Goal: Task Accomplishment & Management: Use online tool/utility

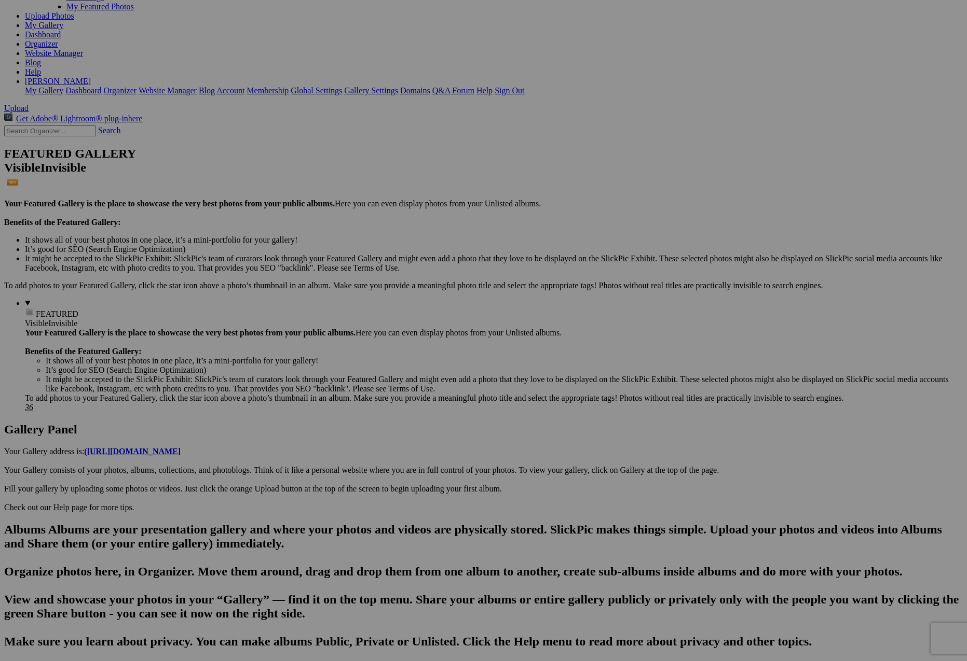
scroll to position [176, 0]
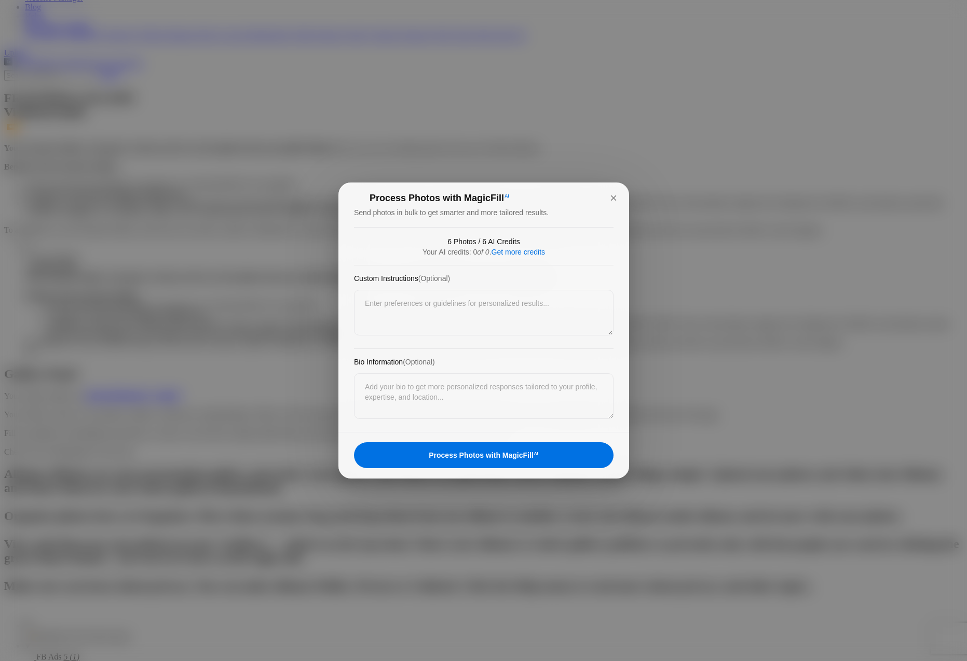
click at [489, 458] on div "Process Photos with MagicFill AI" at bounding box center [483, 456] width 259 height 26
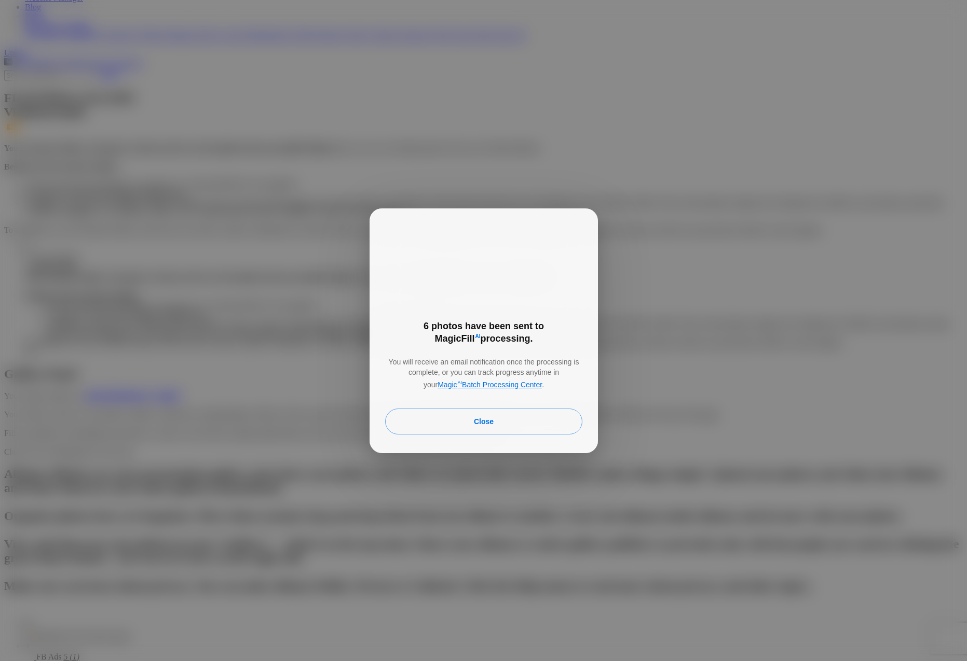
click at [483, 380] on link "Magic AI Batch Processing Center" at bounding box center [489, 384] width 104 height 8
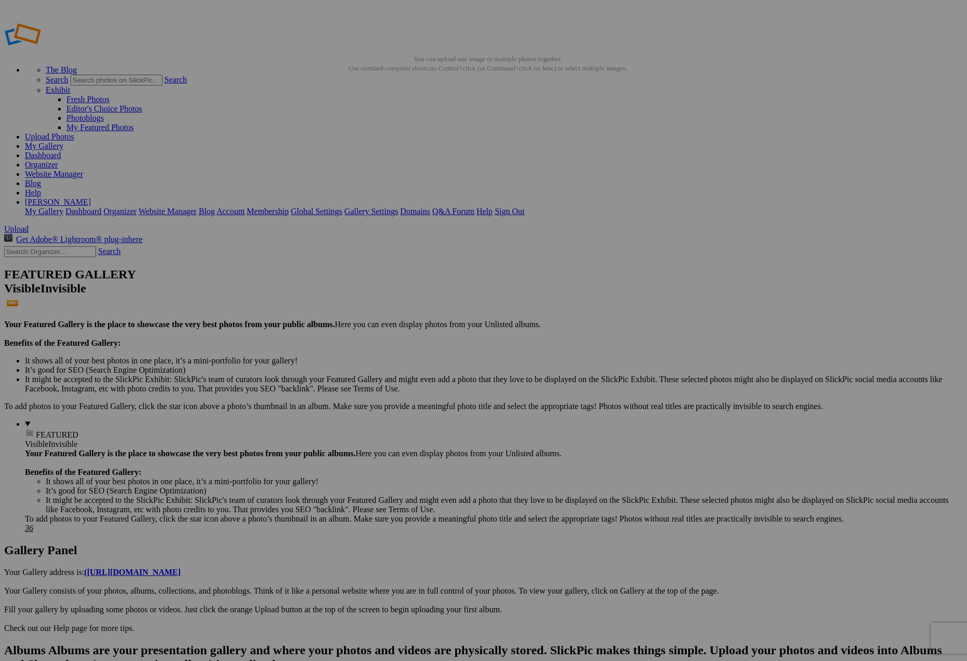
scroll to position [176, 0]
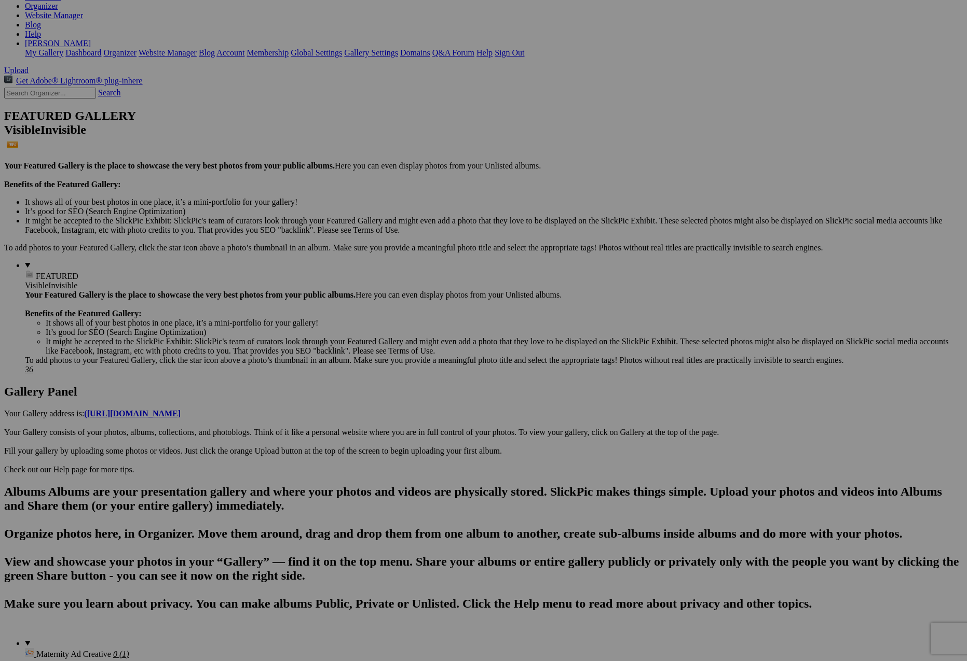
scroll to position [353, 0]
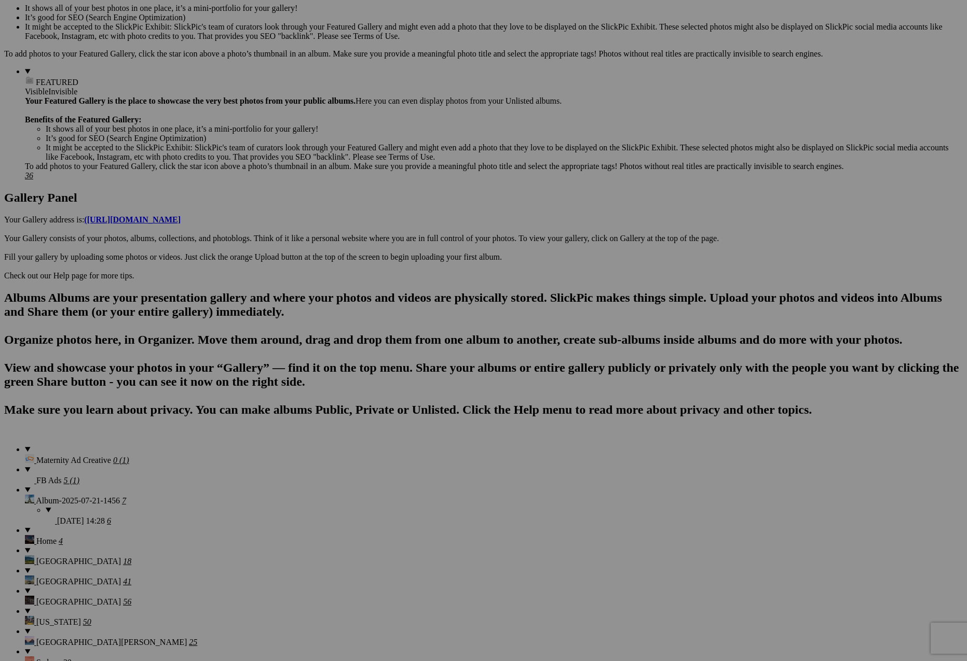
scroll to position [353, 0]
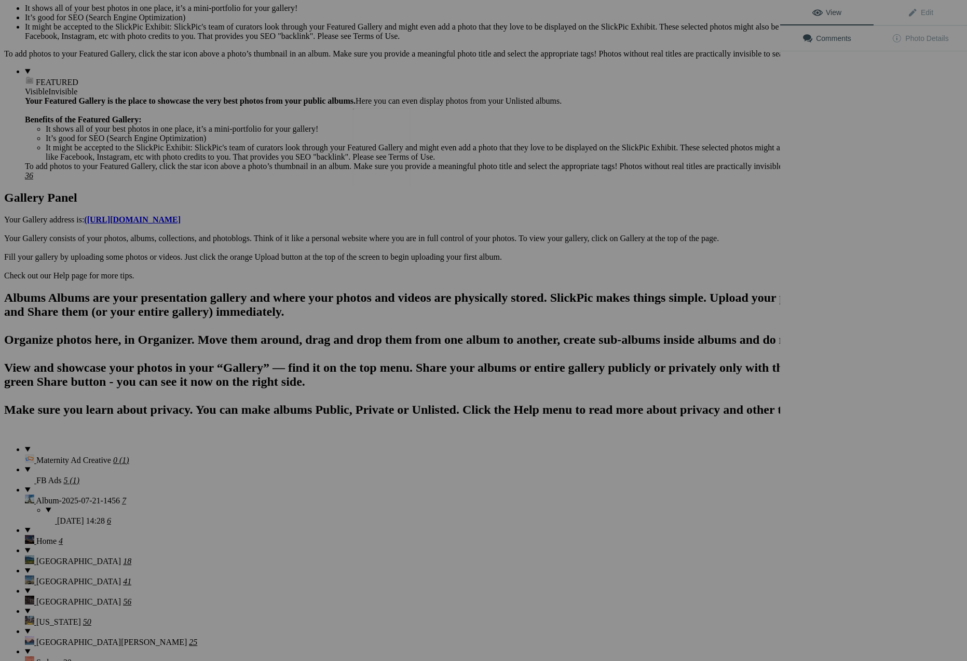
scroll to position [287, 0]
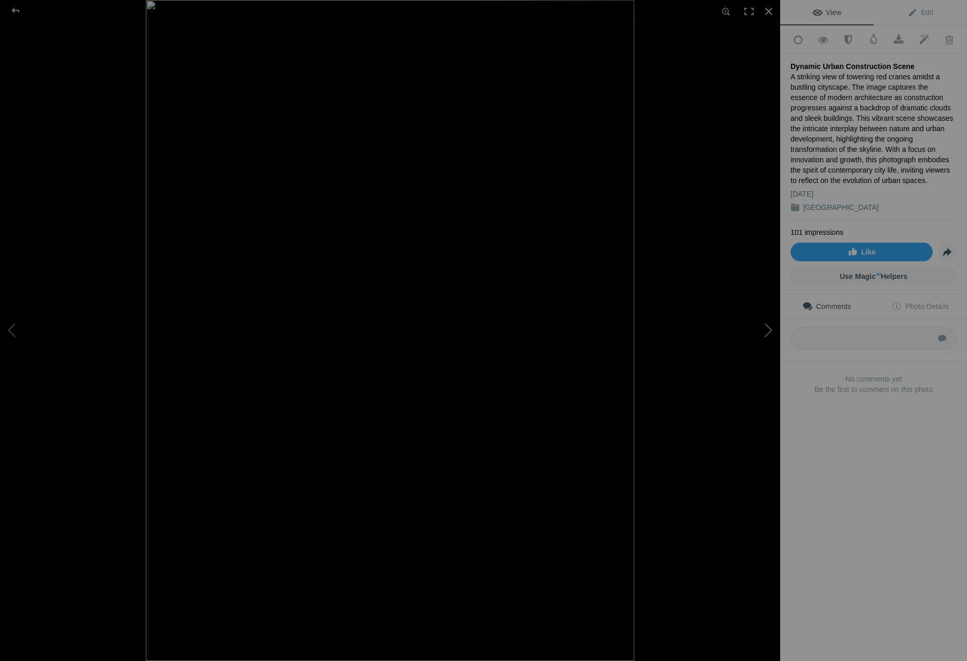
click at [766, 333] on button at bounding box center [741, 331] width 78 height 238
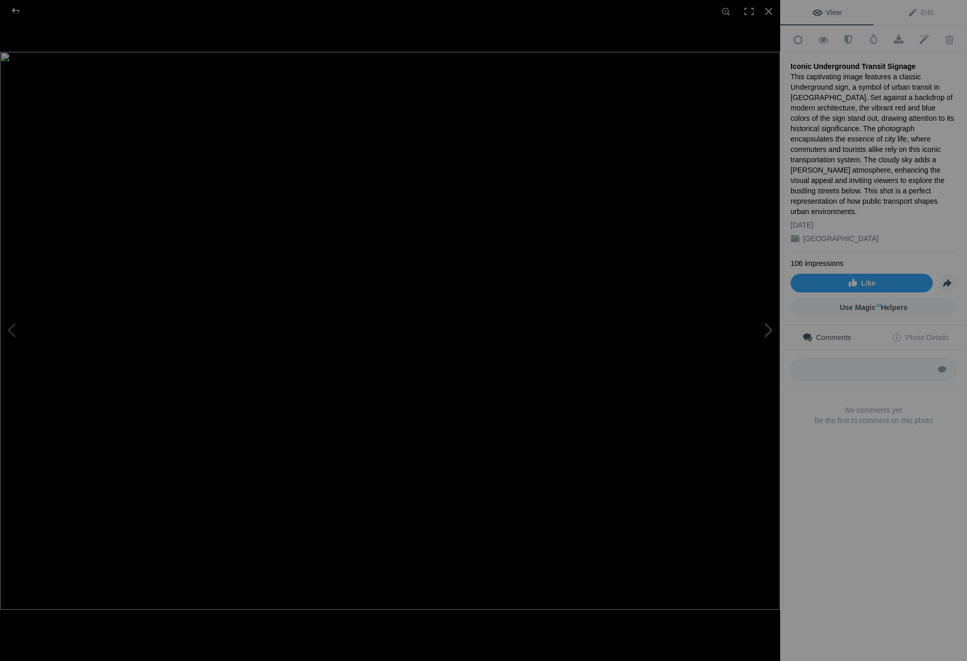
click at [769, 330] on button at bounding box center [741, 331] width 78 height 238
click at [766, 338] on button at bounding box center [741, 331] width 78 height 238
click at [763, 331] on button at bounding box center [741, 331] width 78 height 238
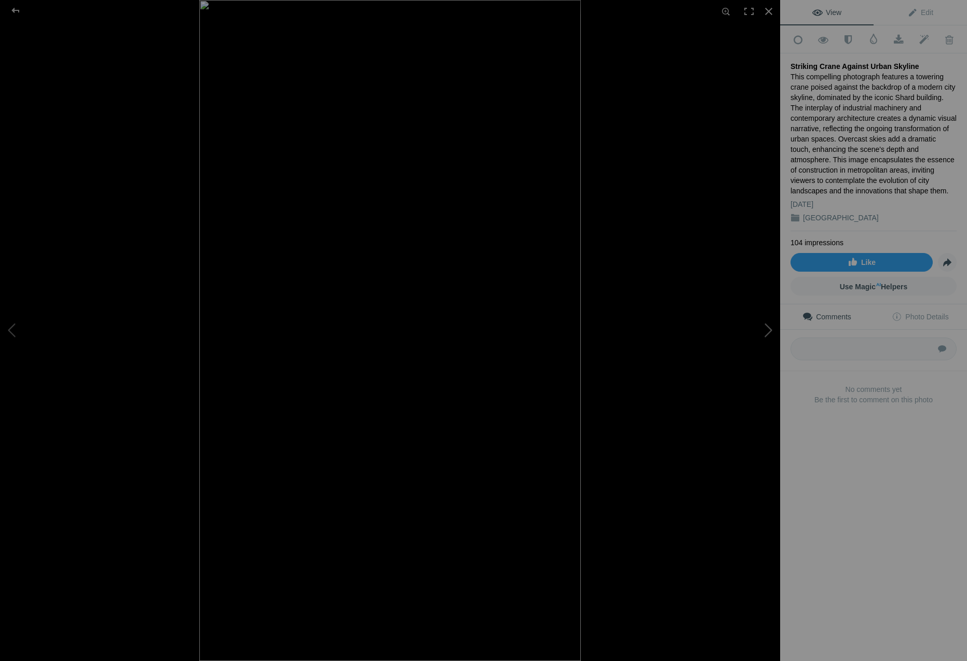
click at [764, 332] on button at bounding box center [741, 331] width 78 height 238
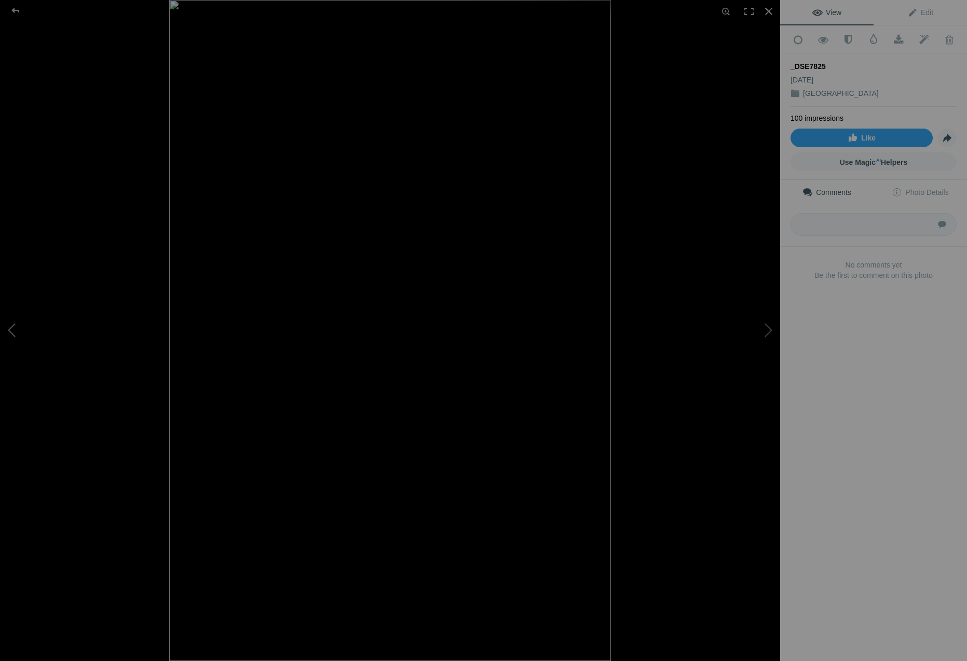
click at [18, 333] on button at bounding box center [39, 331] width 78 height 238
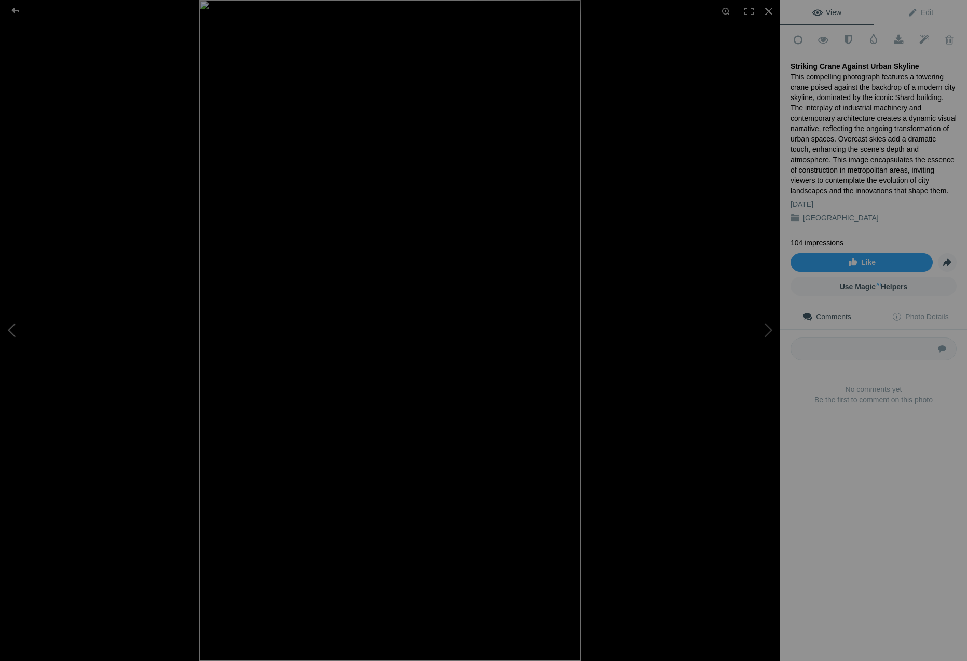
click at [18, 333] on button at bounding box center [39, 331] width 78 height 238
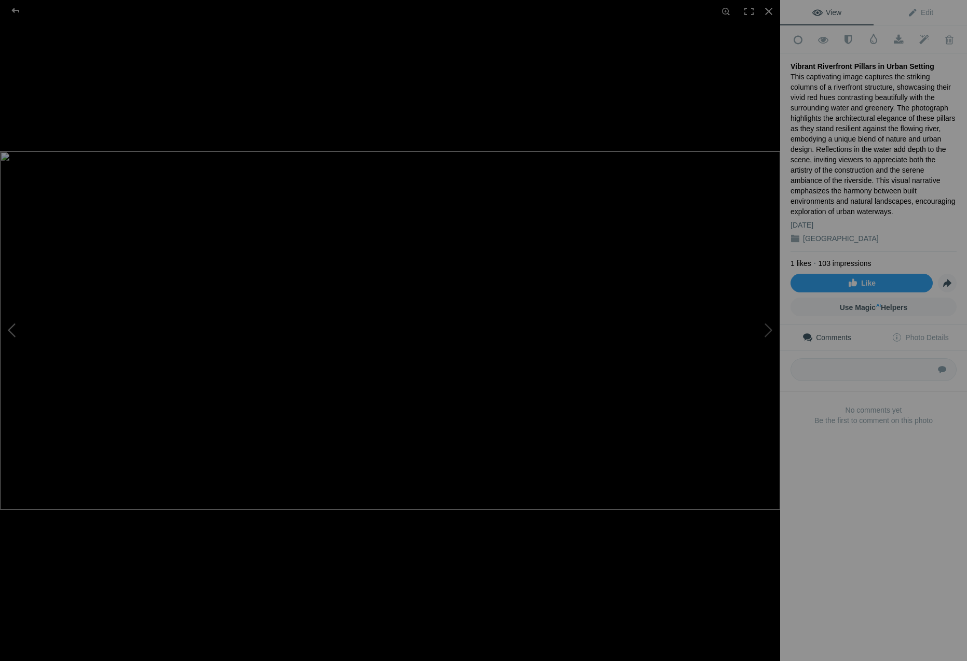
click at [18, 333] on button at bounding box center [39, 331] width 78 height 238
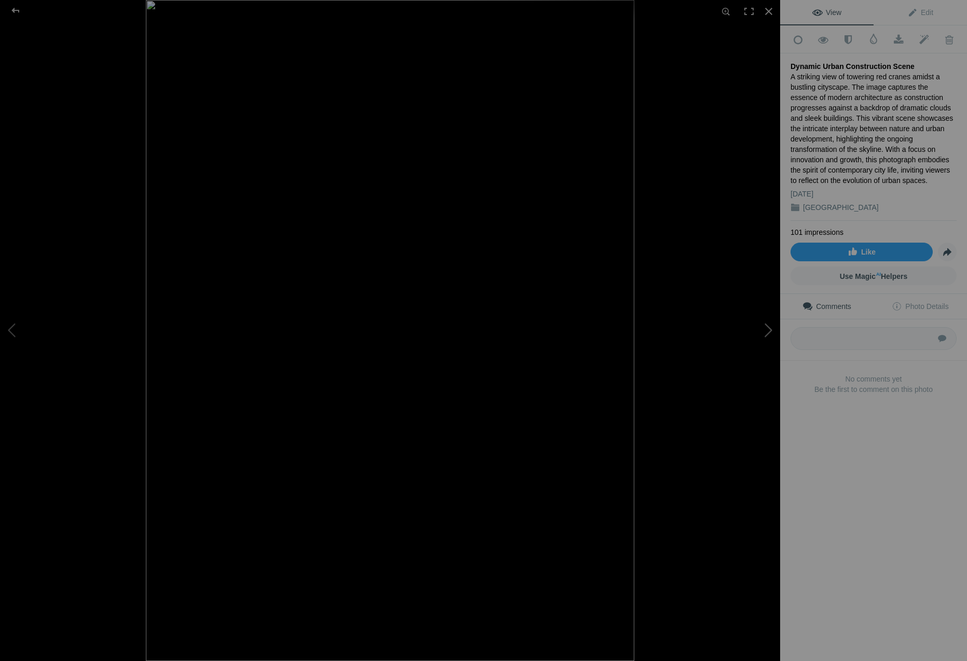
click at [766, 336] on button at bounding box center [741, 331] width 78 height 238
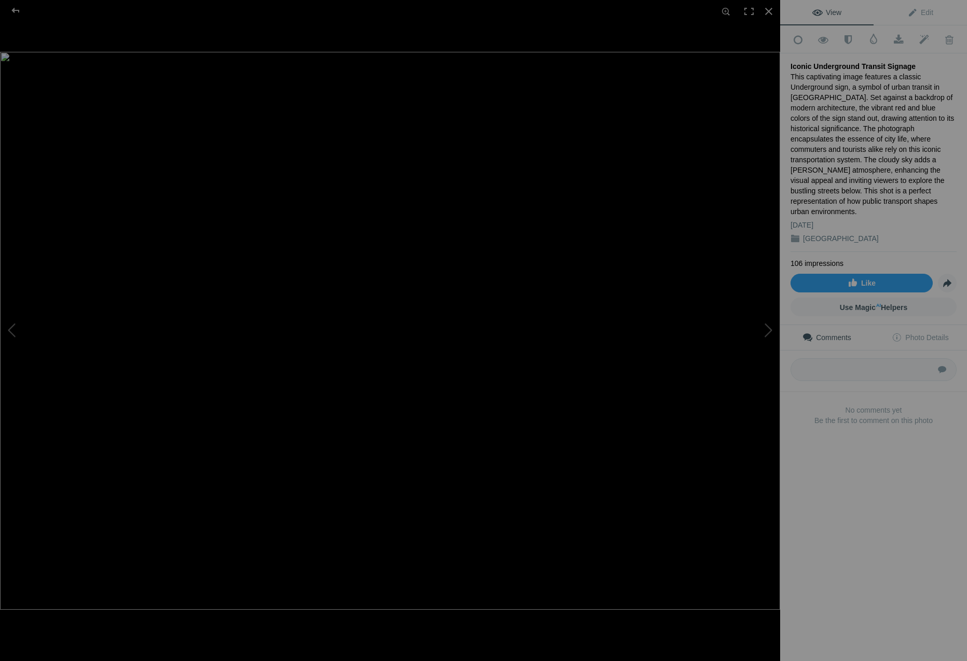
click at [844, 610] on div "View Edit Add to Quick Collection Remove from Quick Collection Hide from Public…" at bounding box center [873, 330] width 187 height 661
click at [10, 10] on div at bounding box center [15, 10] width 37 height 21
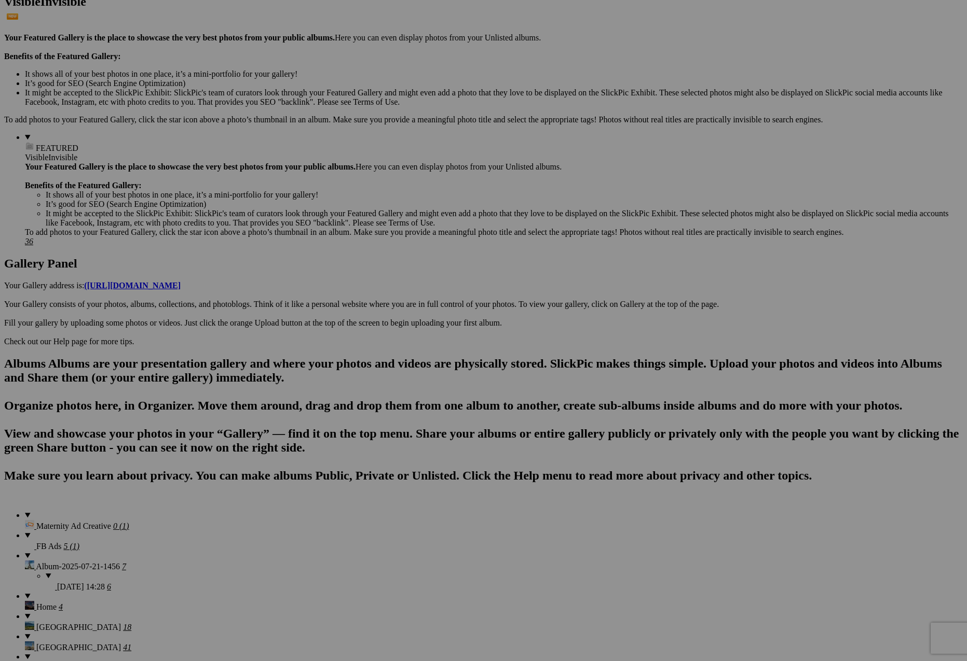
scroll to position [0, 0]
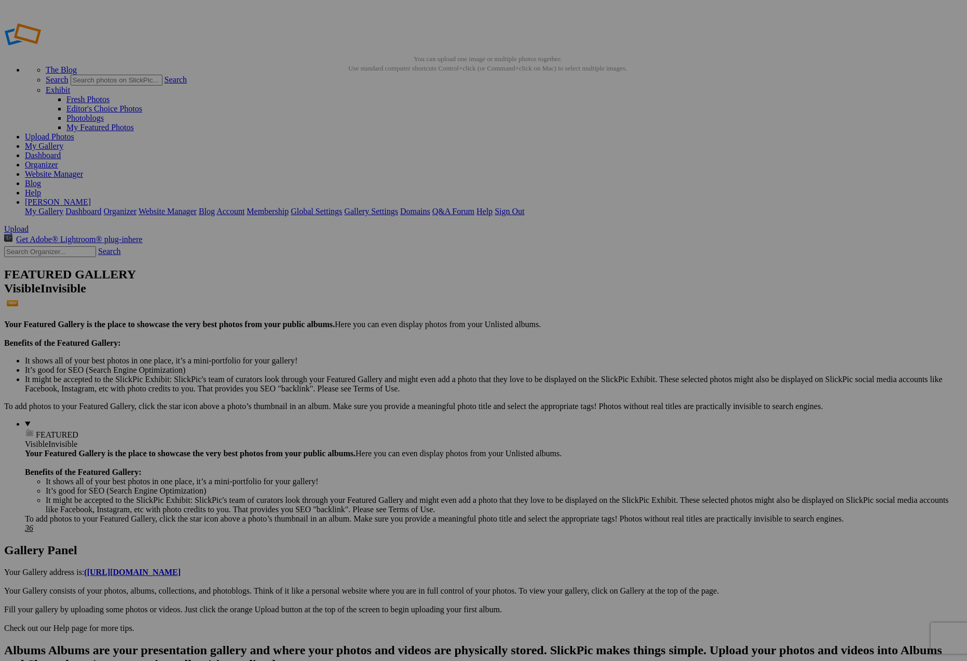
click at [4, 644] on link at bounding box center [4, 644] width 0 height 0
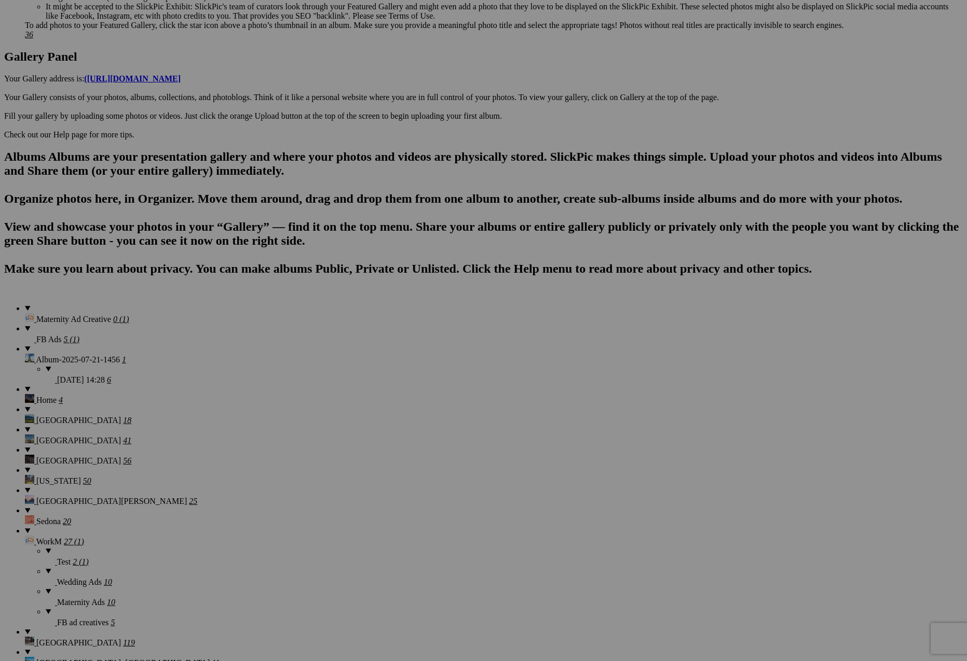
scroll to position [529, 0]
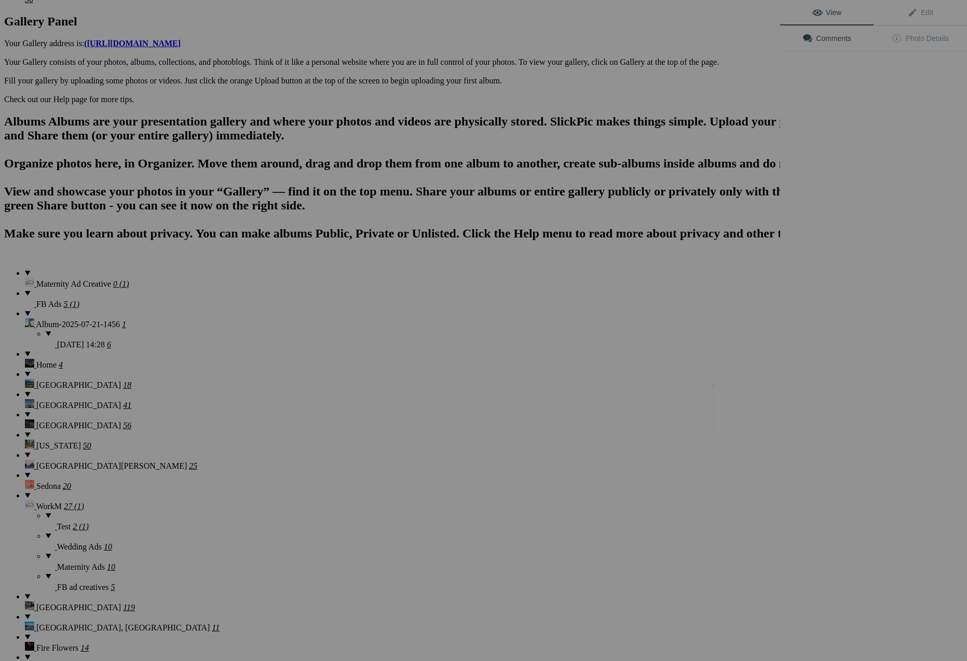
scroll to position [287, 0]
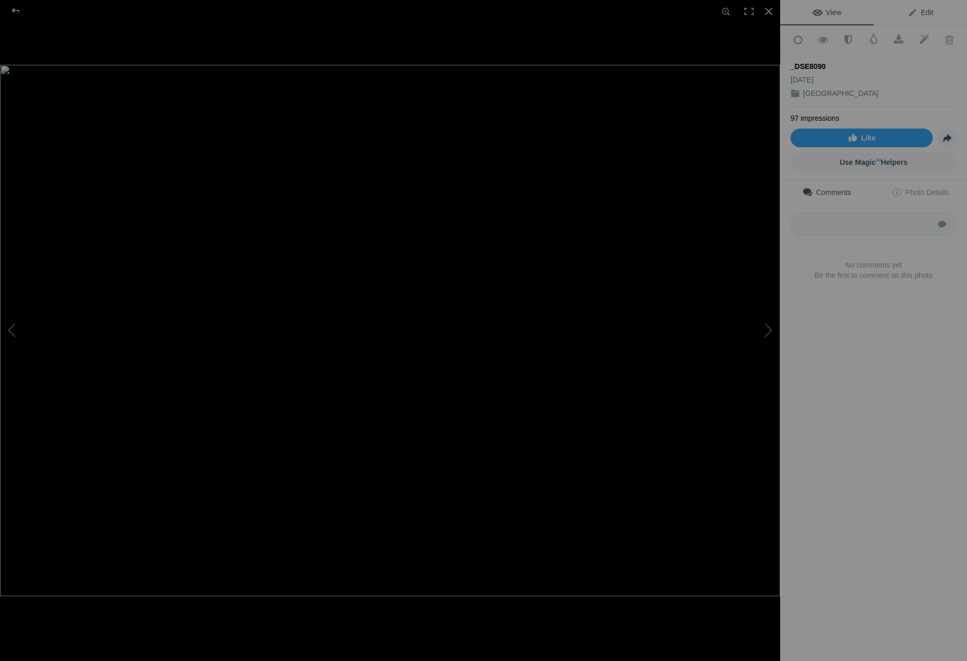
click at [920, 16] on span "Edit" at bounding box center [920, 12] width 26 height 8
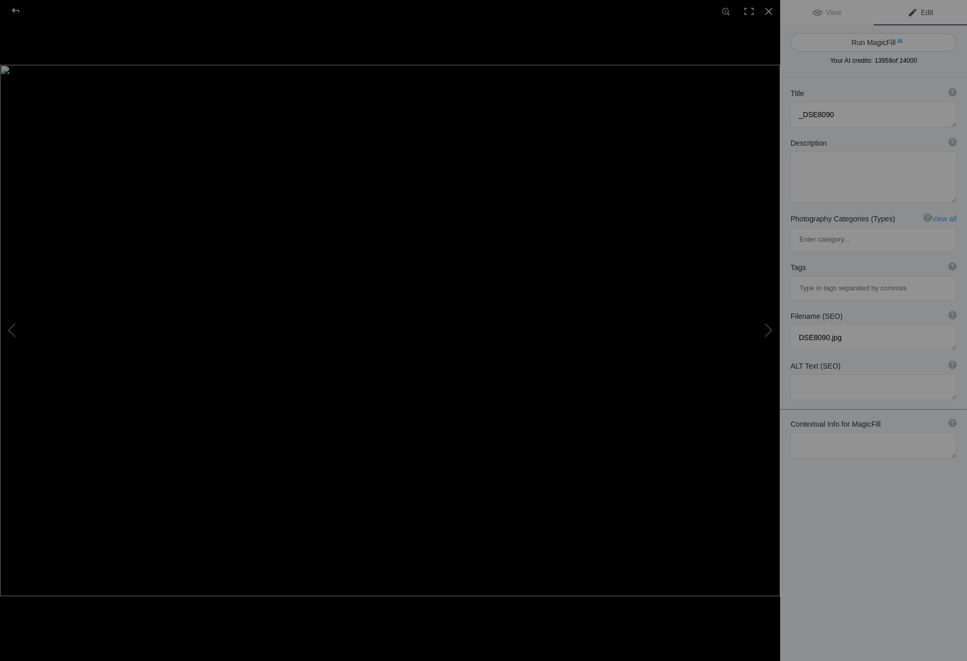
click at [864, 43] on button "Run MagicFill AI" at bounding box center [873, 42] width 166 height 19
type textarea "Modern Architectural Bridge Connecting Two Buildings"
type textarea "This striking image showcases a modern architectural bridge that elegantly conn…"
type textarea "modern-architectural-bridge-connecting-buildings.jpg"
type textarea "Modern architectural bridge connecting two buildings with glass panels."
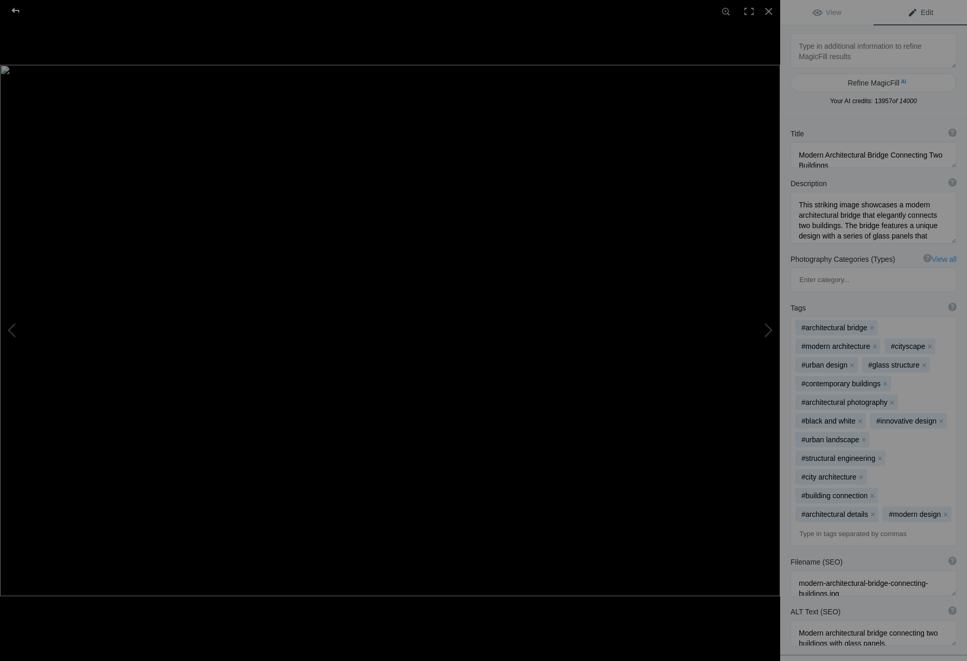
click at [17, 11] on div at bounding box center [15, 10] width 37 height 21
